Goal: Transaction & Acquisition: Download file/media

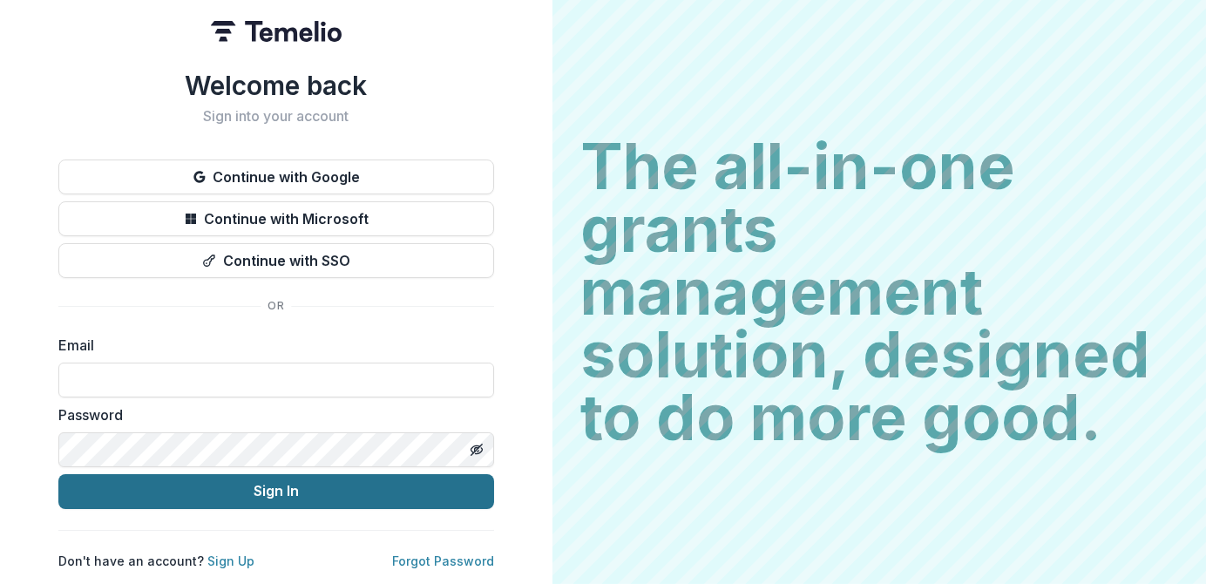
type input "**********"
drag, startPoint x: 351, startPoint y: 499, endPoint x: 341, endPoint y: 500, distance: 10.5
click at [351, 499] on button "Sign In" at bounding box center [276, 491] width 436 height 35
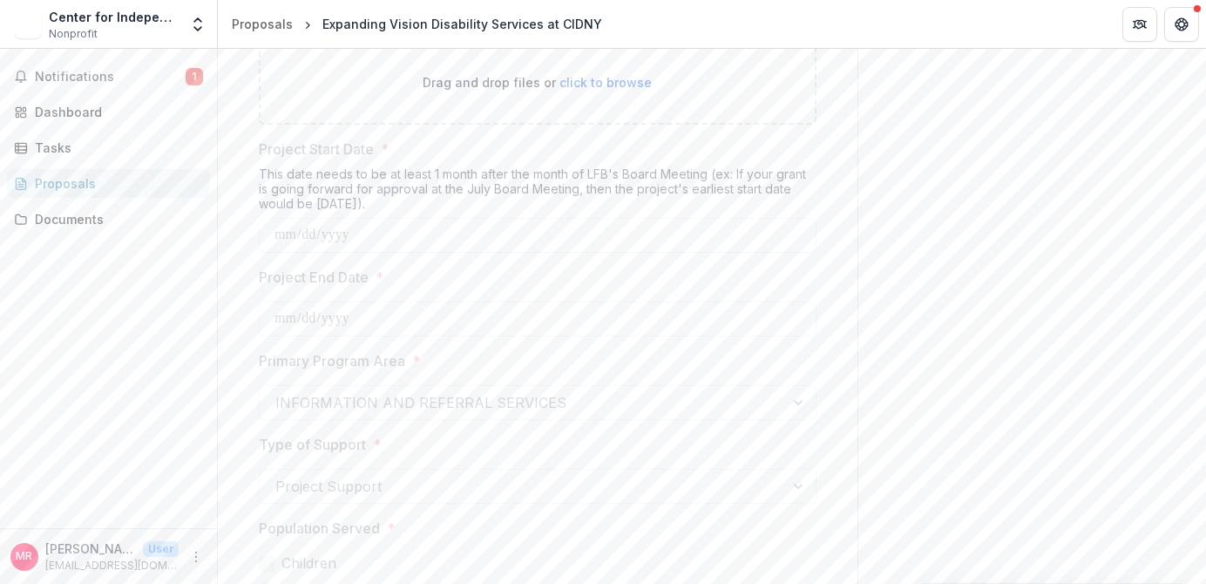
scroll to position [5506, 0]
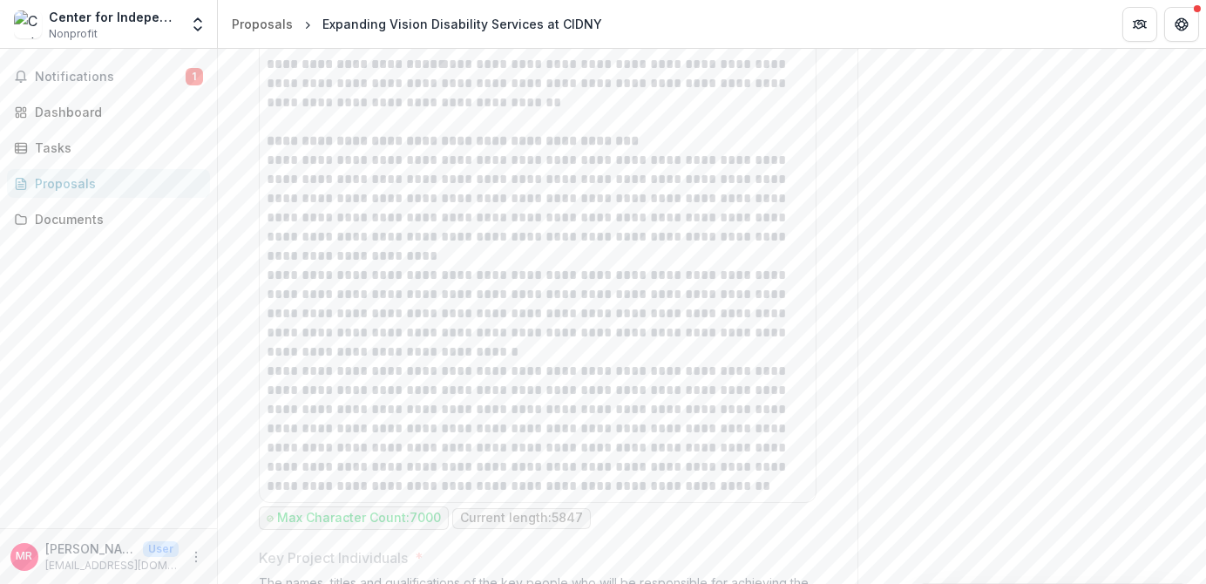
scroll to position [8382, 0]
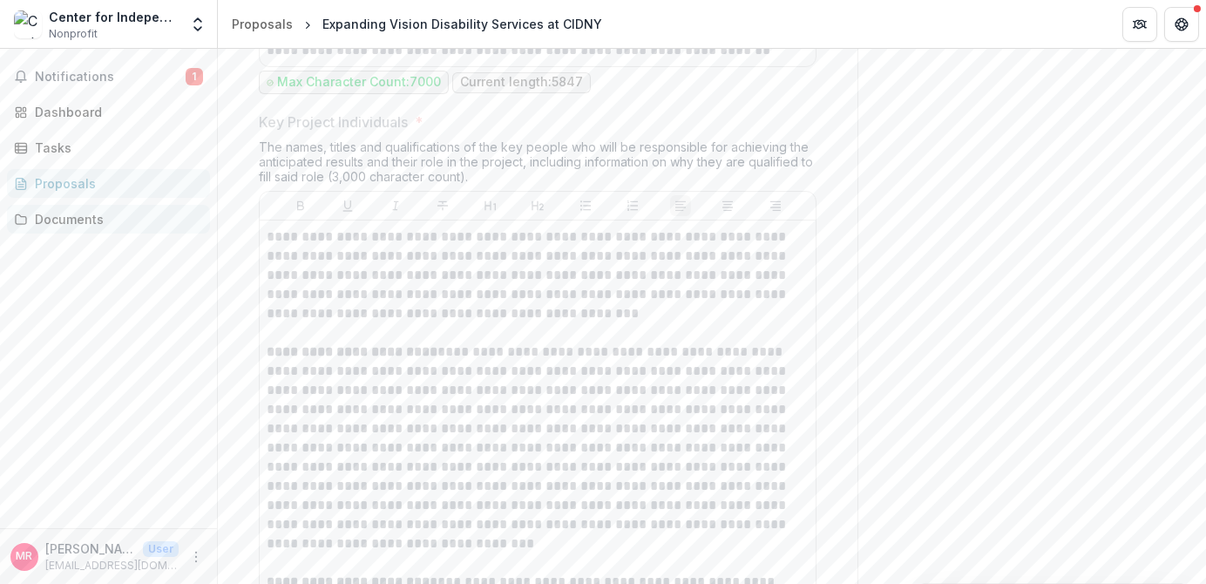
click at [47, 226] on div "Documents" at bounding box center [115, 219] width 161 height 18
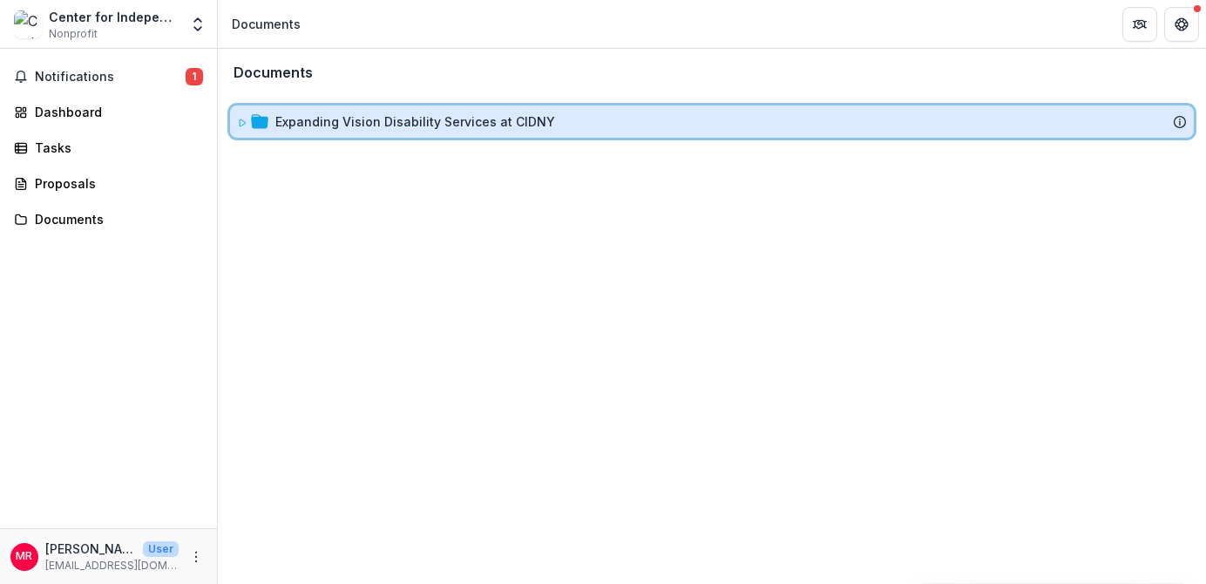
click at [242, 119] on icon at bounding box center [243, 122] width 6 height 7
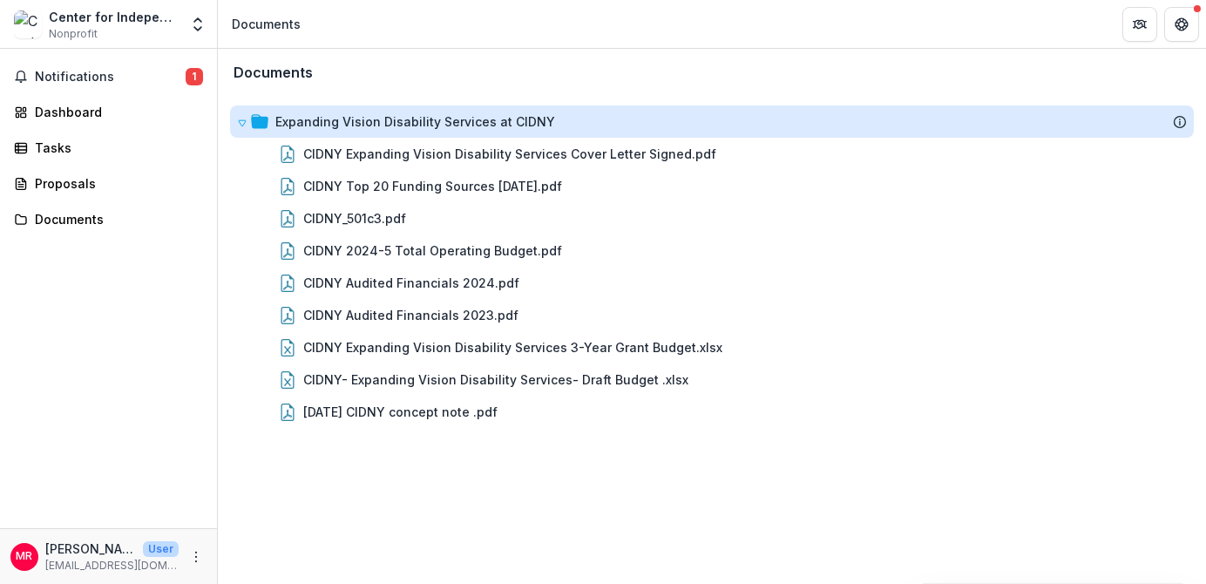
click at [99, 342] on div "Notifications 1 Dashboard Tasks Proposals Documents" at bounding box center [108, 288] width 217 height 479
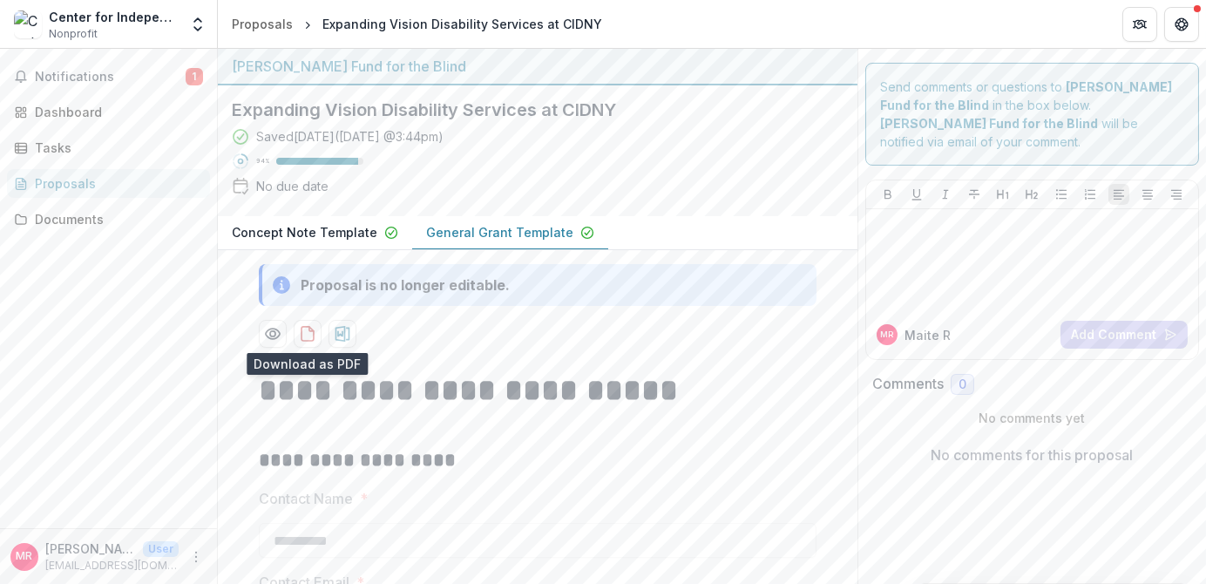
drag, startPoint x: 306, startPoint y: 335, endPoint x: 290, endPoint y: 316, distance: 24.8
click at [306, 335] on icon "download-proposal" at bounding box center [307, 333] width 17 height 17
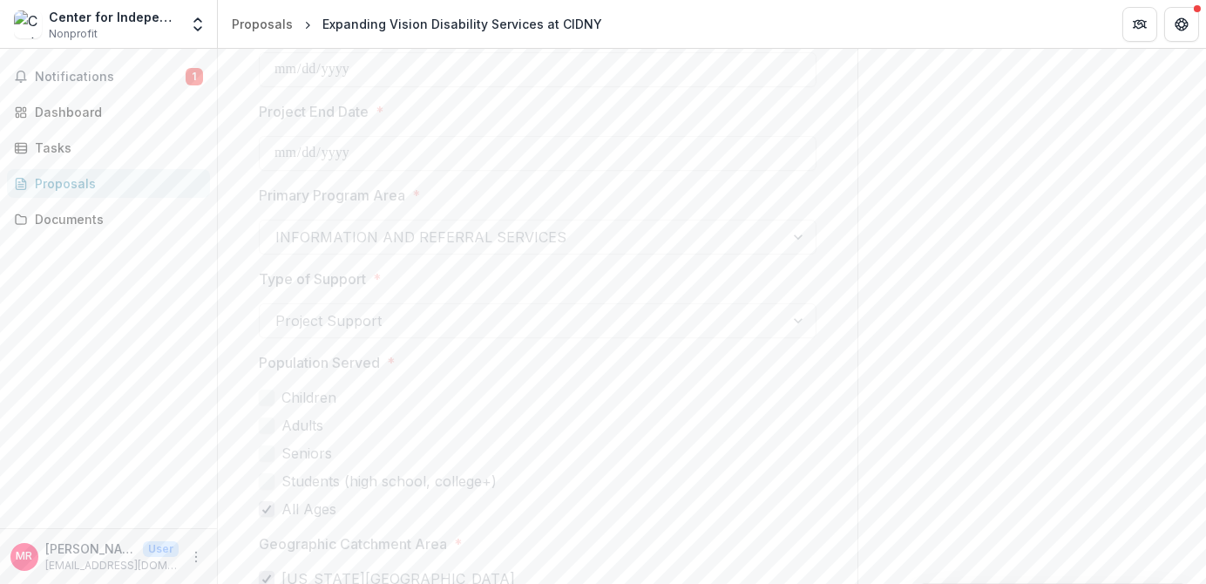
scroll to position [5506, 0]
